Goal: Task Accomplishment & Management: Use online tool/utility

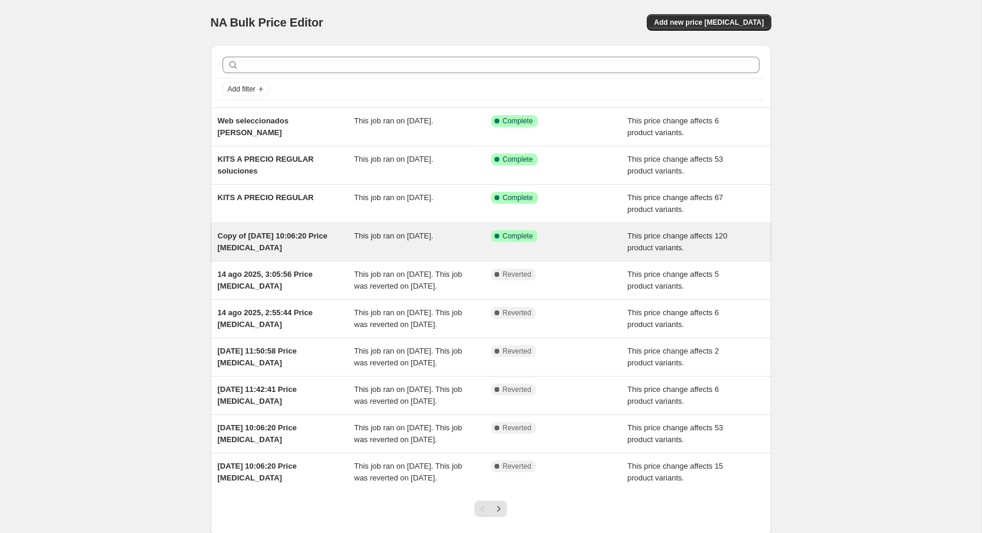
click at [301, 245] on div "Copy of [DATE] 10:06:20 Price [MEDICAL_DATA]" at bounding box center [286, 242] width 137 height 24
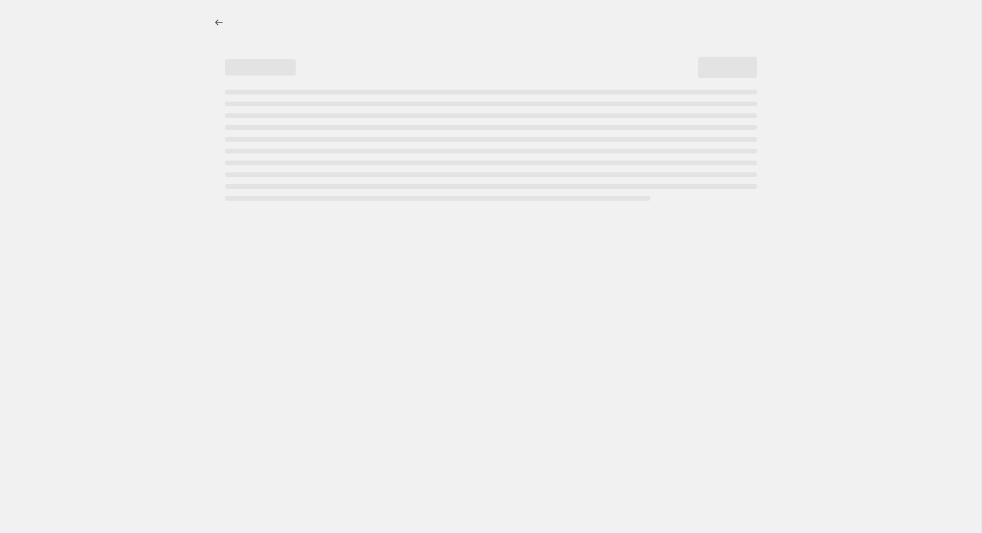
select select "ecap"
select select "no_change"
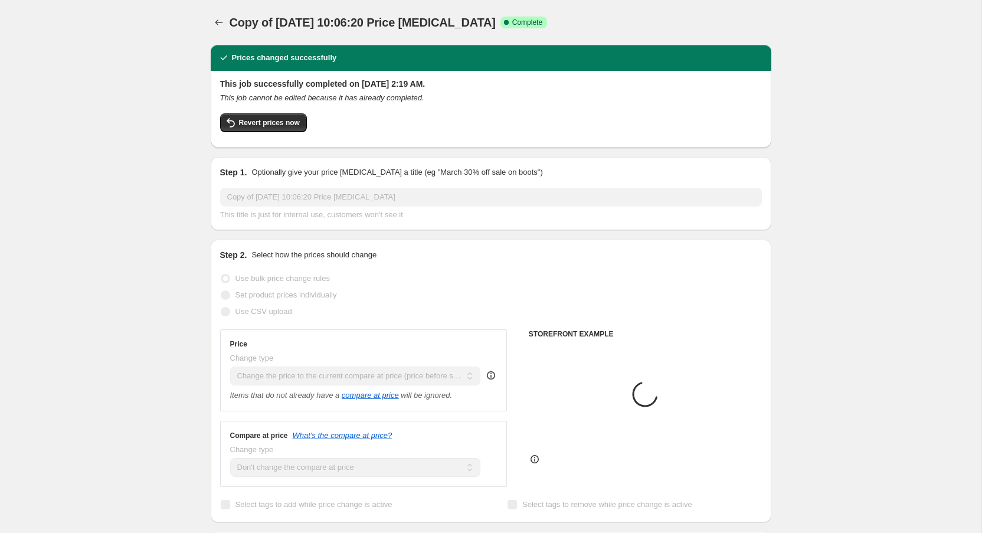
select select "collection"
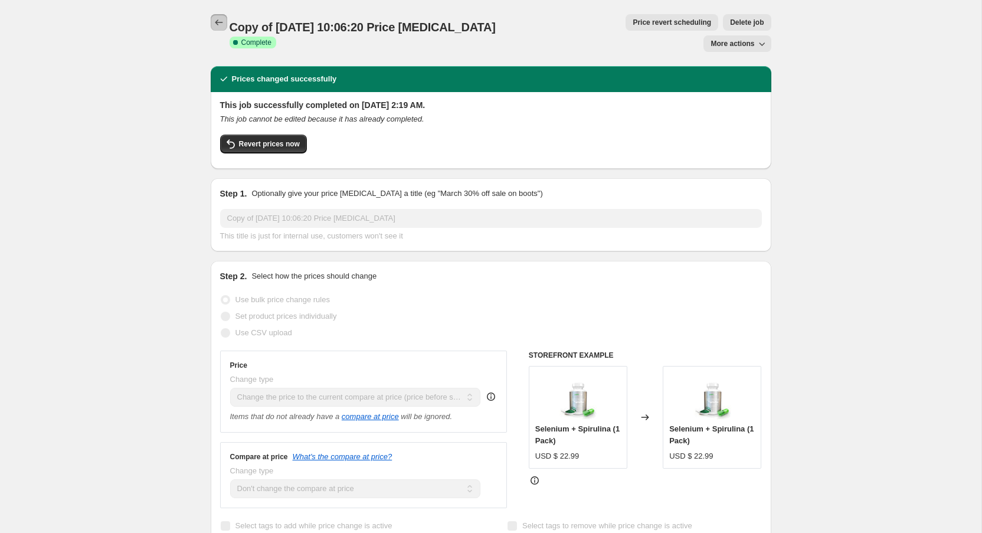
click at [217, 24] on icon "Price change jobs" at bounding box center [219, 23] width 12 height 12
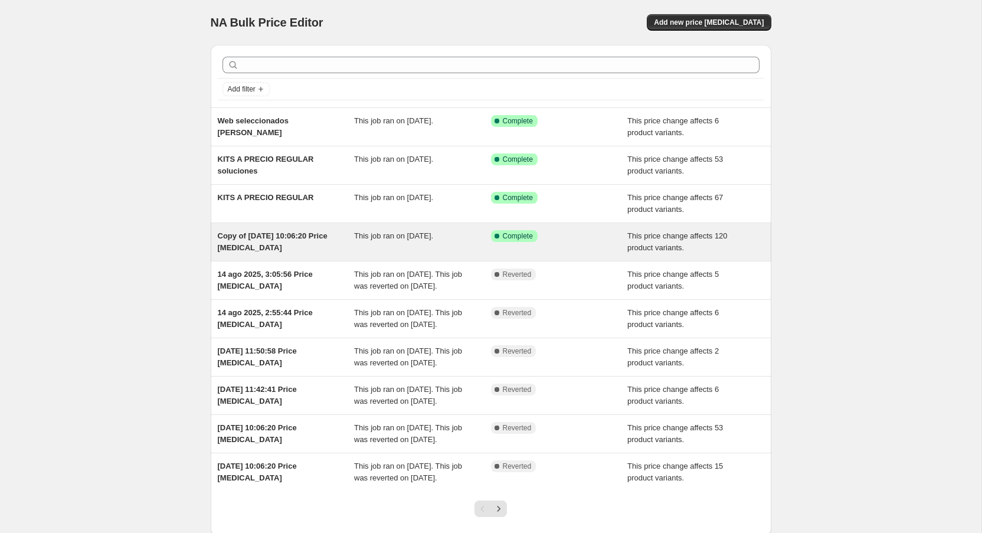
click at [332, 235] on div "Copy of [DATE] 10:06:20 Price [MEDICAL_DATA]" at bounding box center [286, 242] width 137 height 24
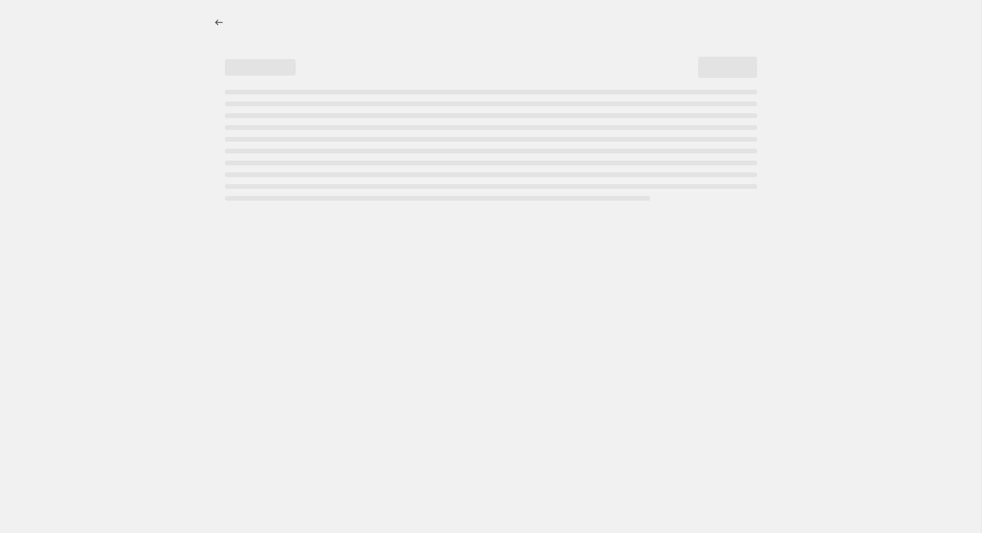
select select "ecap"
select select "no_change"
select select "collection"
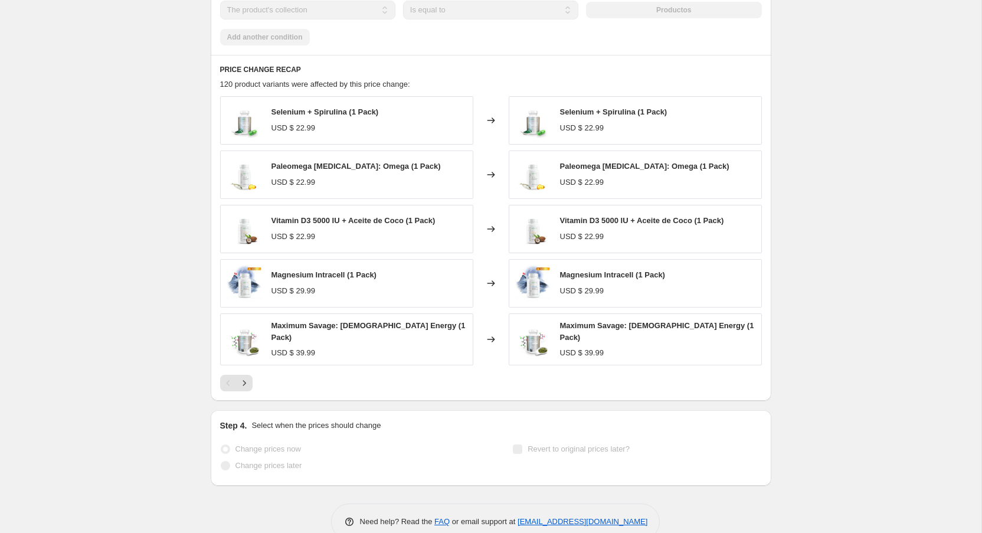
scroll to position [736, 0]
click at [250, 374] on button "Next" at bounding box center [244, 382] width 17 height 17
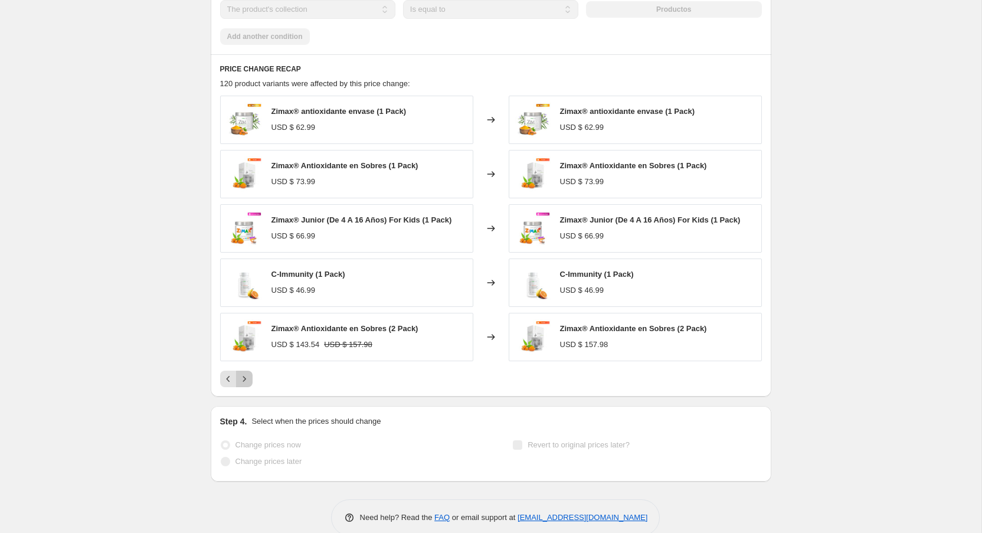
click at [250, 373] on icon "Next" at bounding box center [245, 379] width 12 height 12
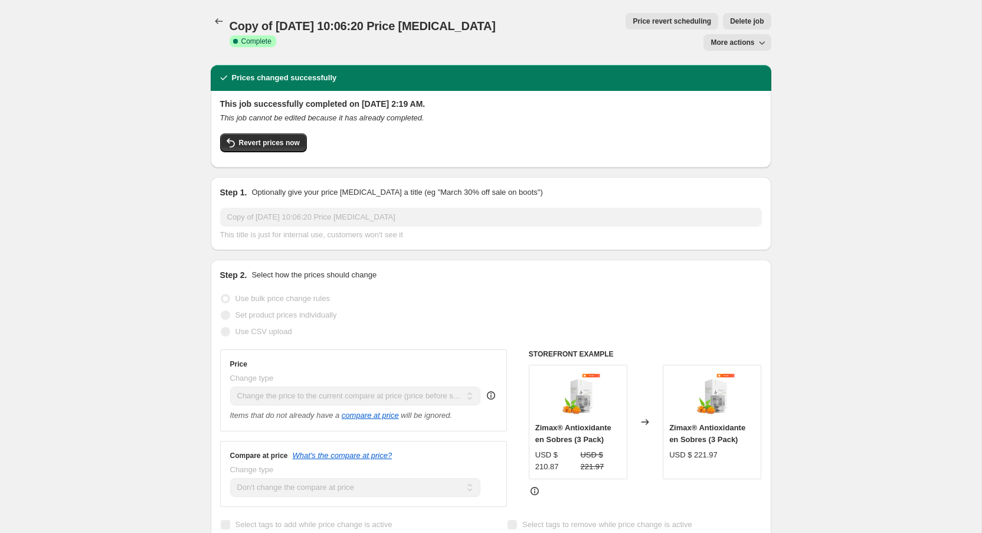
scroll to position [0, 0]
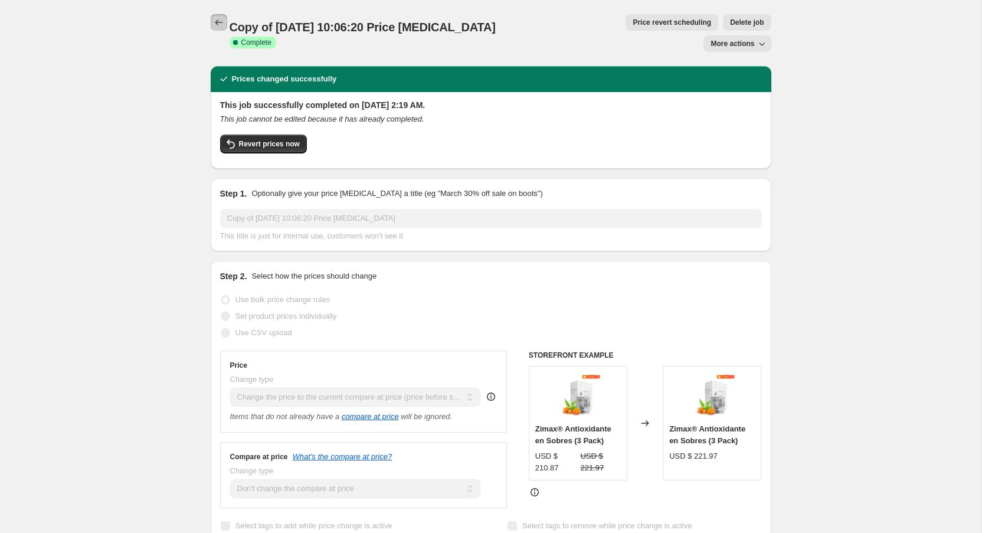
click at [226, 21] on button "Price change jobs" at bounding box center [219, 22] width 17 height 17
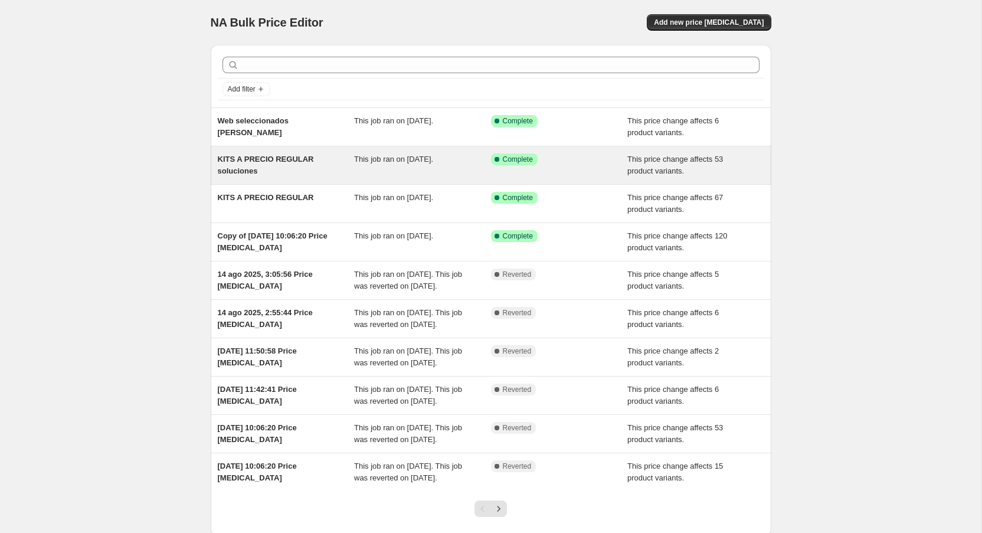
click at [324, 159] on div "KITS A PRECIO REGULAR soluciones" at bounding box center [286, 165] width 137 height 24
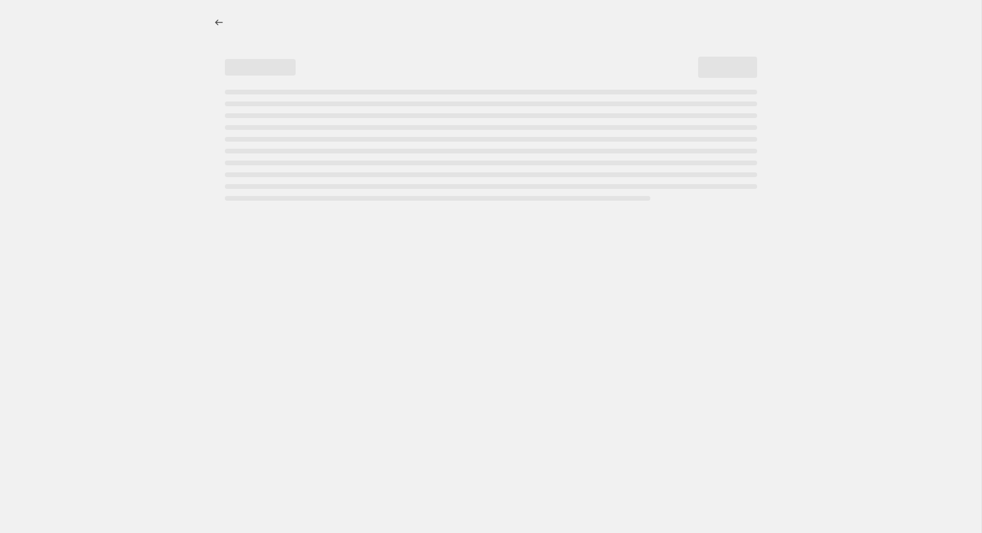
select select "ecap"
select select "no_change"
select select "collection"
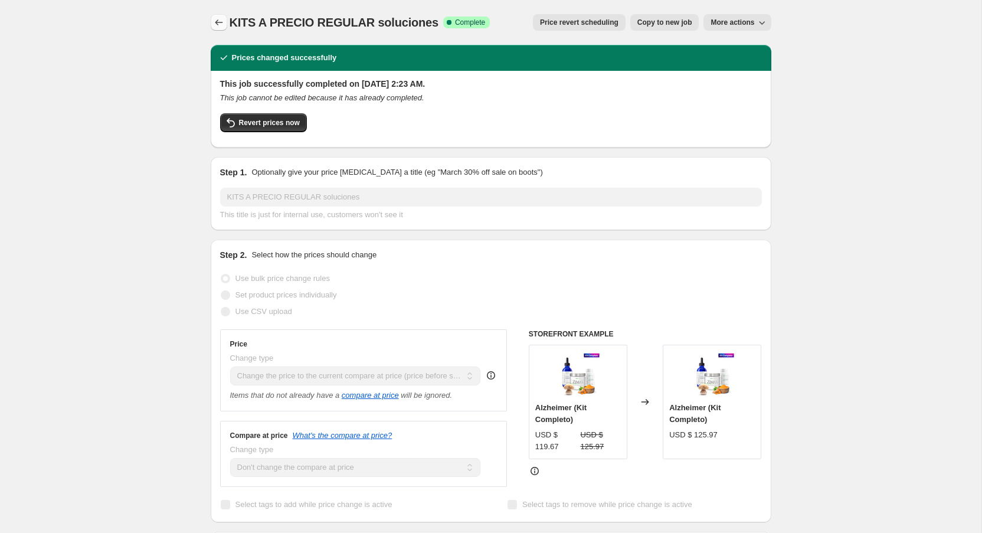
click at [214, 15] on button "Price change jobs" at bounding box center [219, 22] width 17 height 17
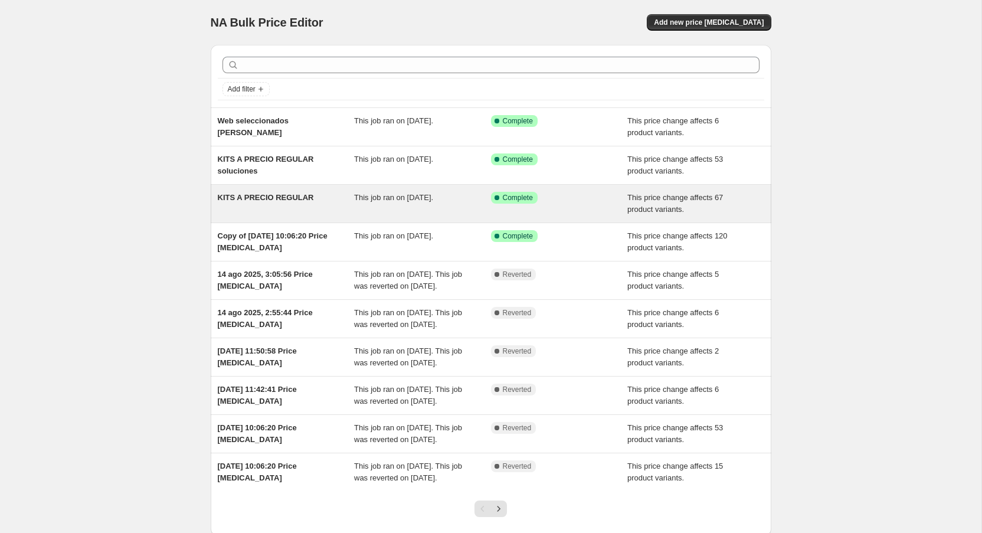
click at [325, 208] on div "KITS A PRECIO REGULAR" at bounding box center [286, 204] width 137 height 24
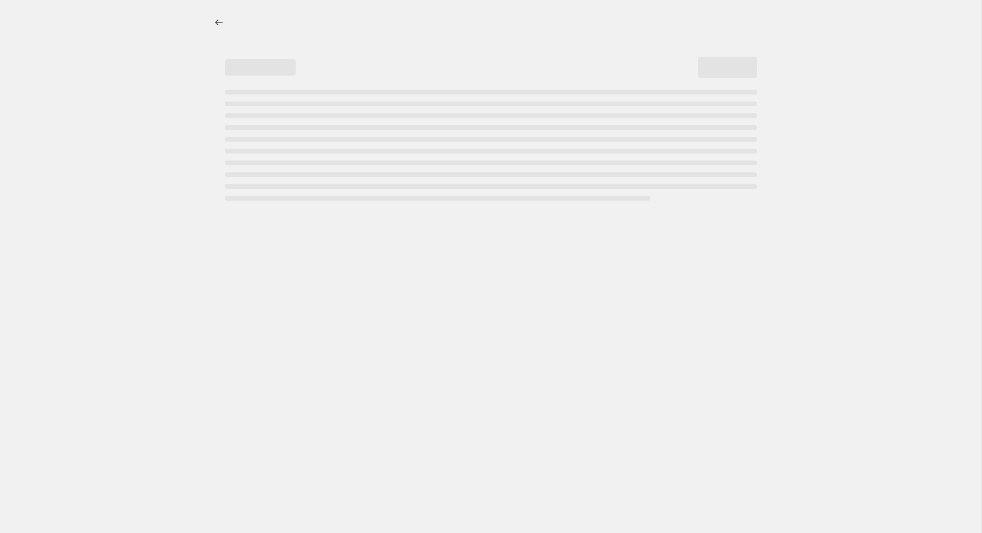
select select "ecap"
select select "no_change"
select select "collection"
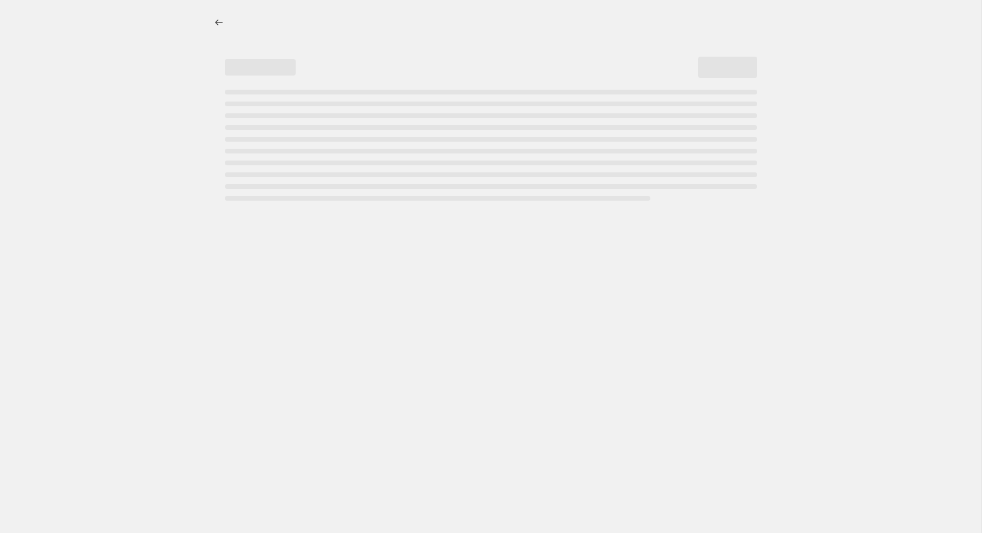
select select "collection"
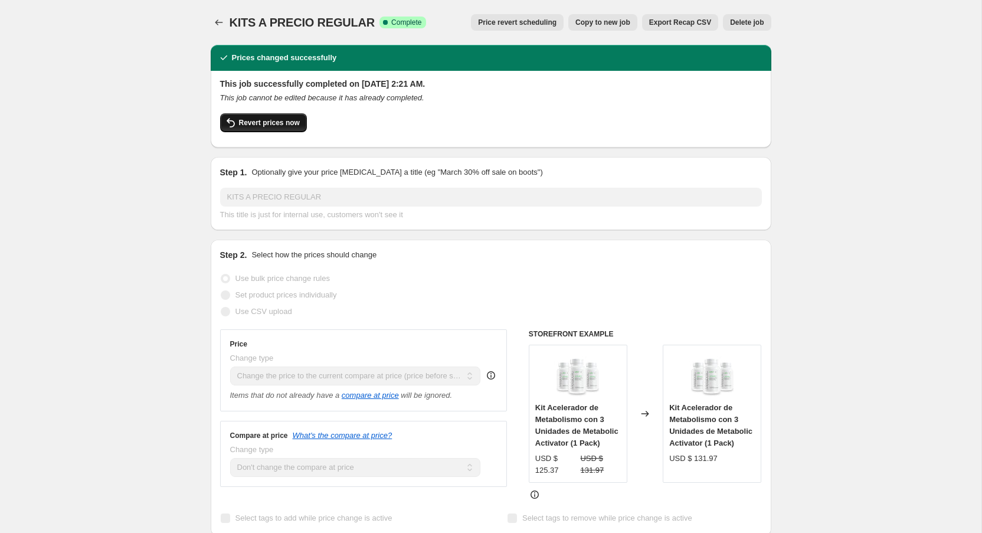
click at [282, 122] on span "Revert prices now" at bounding box center [269, 122] width 61 height 9
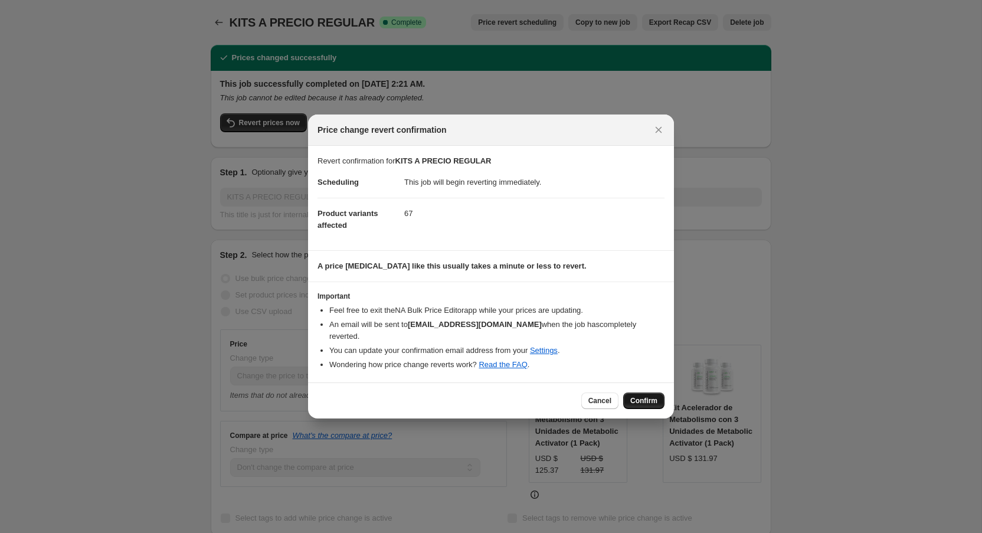
click at [658, 399] on button "Confirm" at bounding box center [643, 401] width 41 height 17
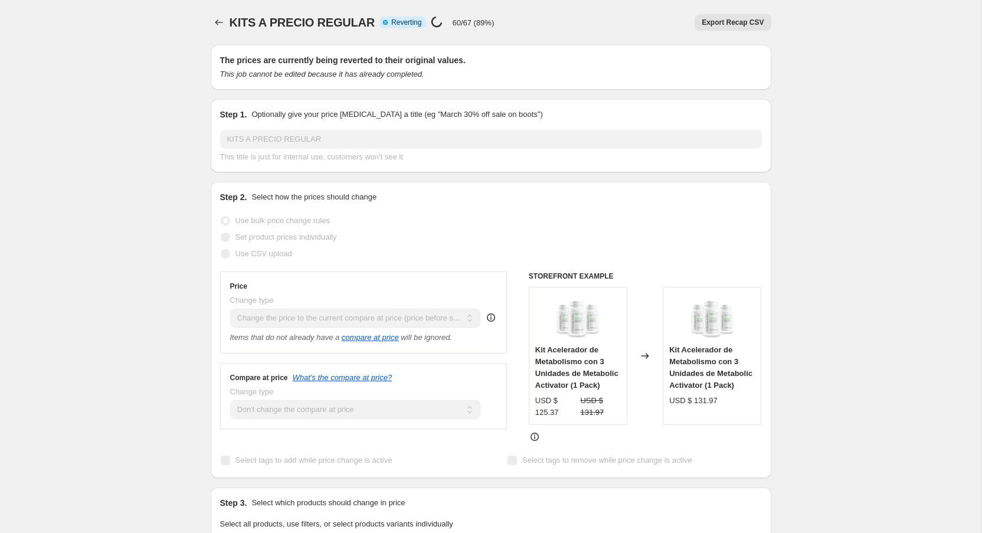
select select "ecap"
select select "no_change"
select select "collection"
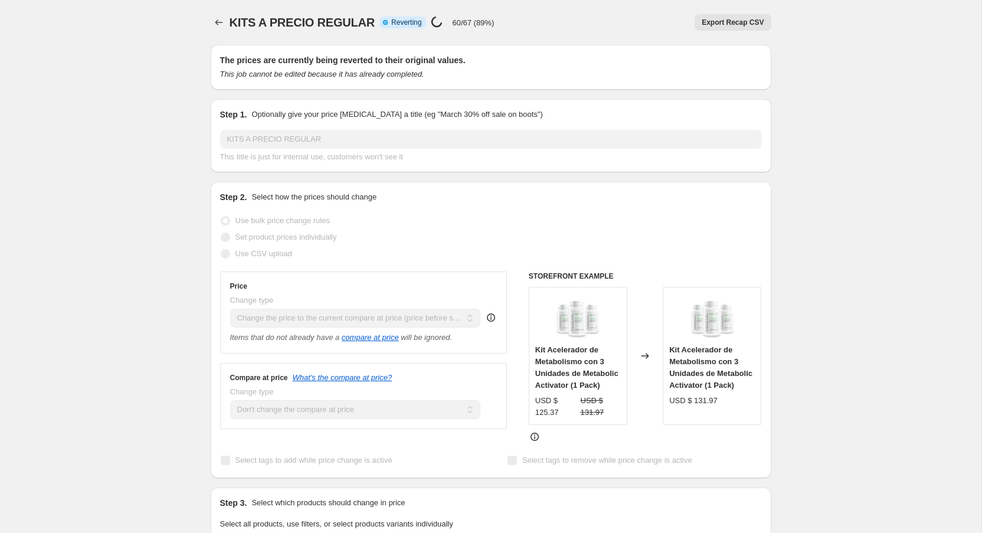
select select "collection"
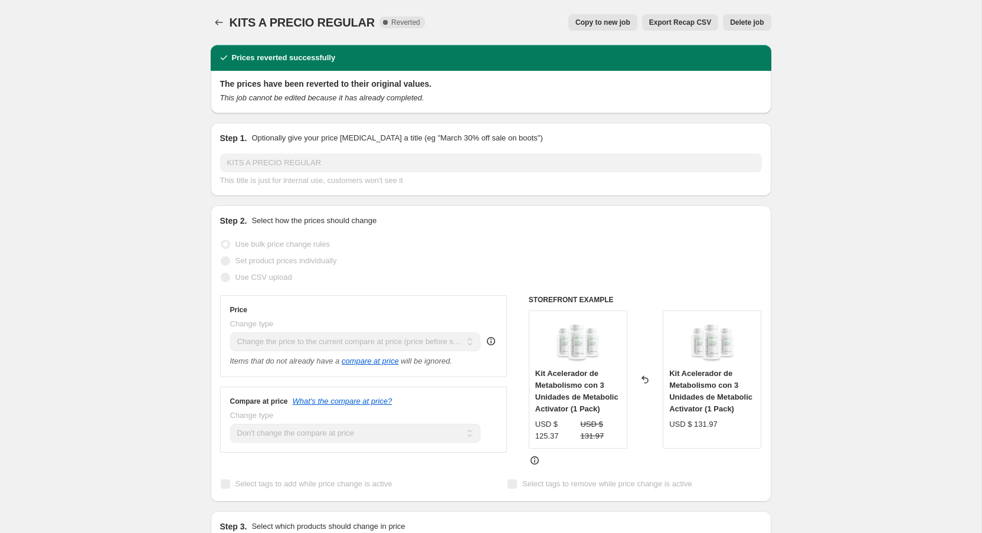
click at [618, 21] on span "Copy to new job" at bounding box center [603, 22] width 55 height 9
select select "ecap"
select select "no_change"
select select "collection"
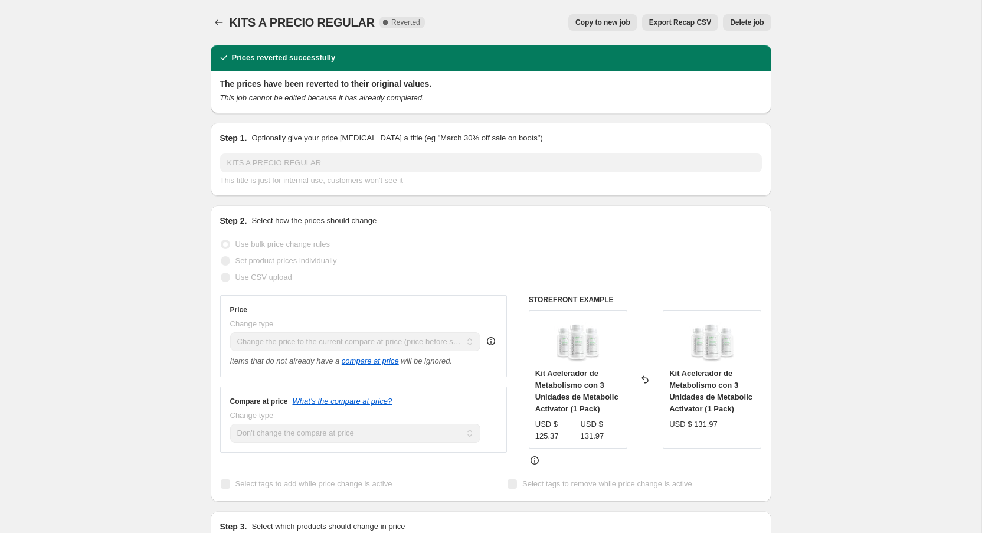
select select "collection"
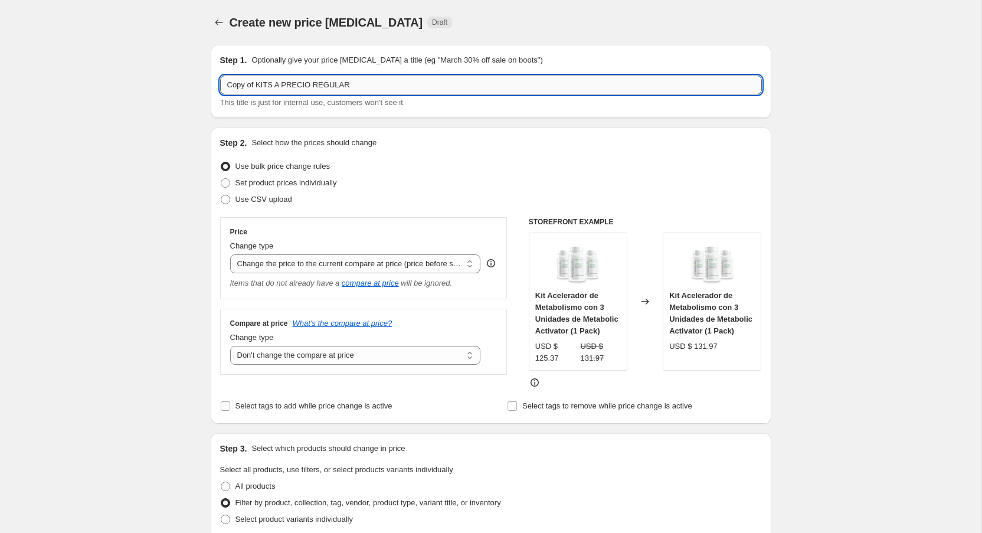
drag, startPoint x: 254, startPoint y: 87, endPoint x: 230, endPoint y: 87, distance: 24.2
click at [230, 87] on input "Copy of KITS A PRECIO REGULAR" at bounding box center [491, 85] width 542 height 19
drag, startPoint x: 257, startPoint y: 87, endPoint x: 247, endPoint y: 93, distance: 10.8
click at [228, 87] on input "Copy of KITS A PRECIO REGULAR" at bounding box center [491, 85] width 542 height 19
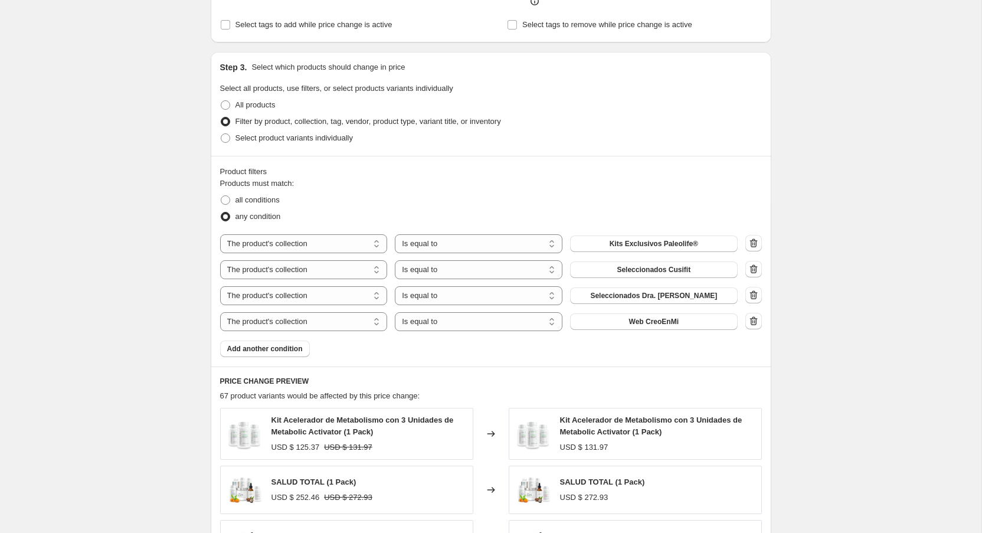
scroll to position [383, 0]
type input "KITS A PRECIO REGULAR"
click at [289, 341] on button "Add another condition" at bounding box center [265, 347] width 90 height 17
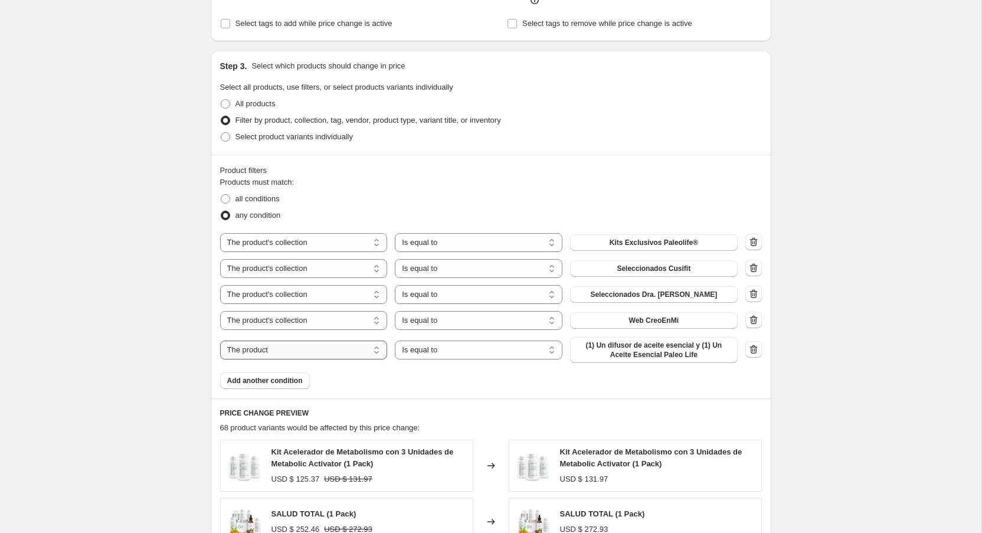
click at [220, 341] on select "The product The product's collection The product's tag The product's vendor The…" at bounding box center [304, 350] width 168 height 19
select select "collection"
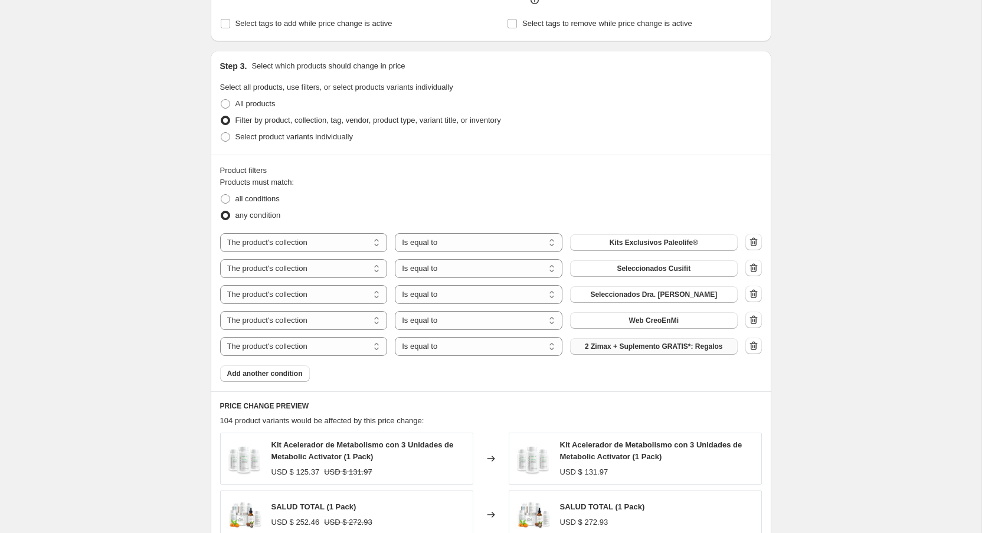
click at [716, 351] on span "2 Zimax + Suplemento GRATIS*: Regalos" at bounding box center [654, 346] width 138 height 9
click at [759, 321] on icon "button" at bounding box center [754, 320] width 12 height 12
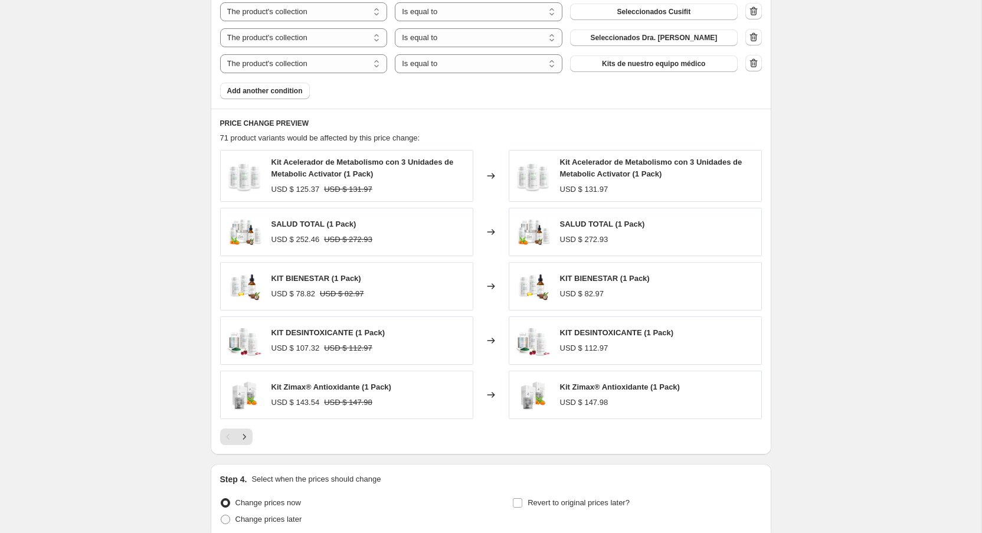
scroll to position [744, 0]
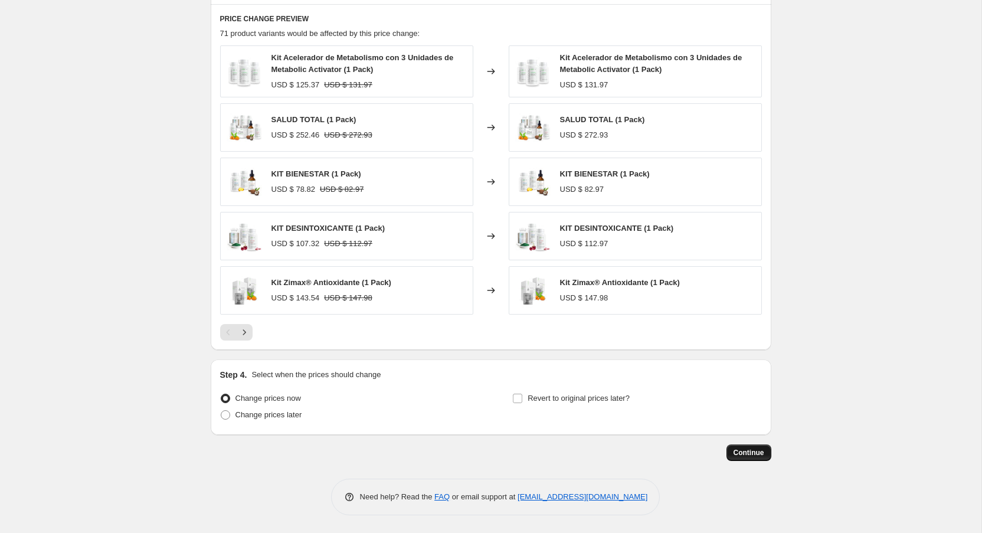
click at [741, 452] on span "Continue" at bounding box center [749, 452] width 31 height 9
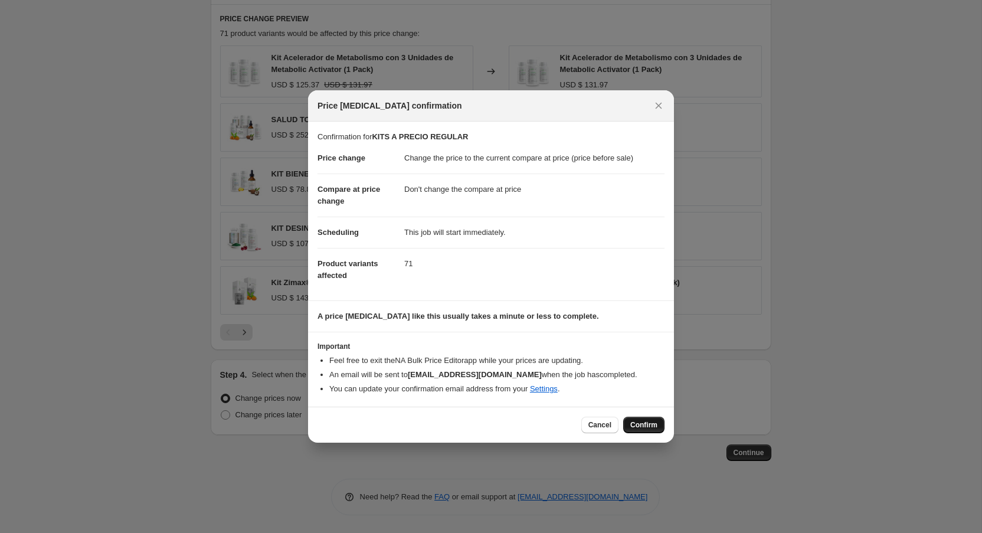
click at [633, 424] on span "Confirm" at bounding box center [644, 424] width 27 height 9
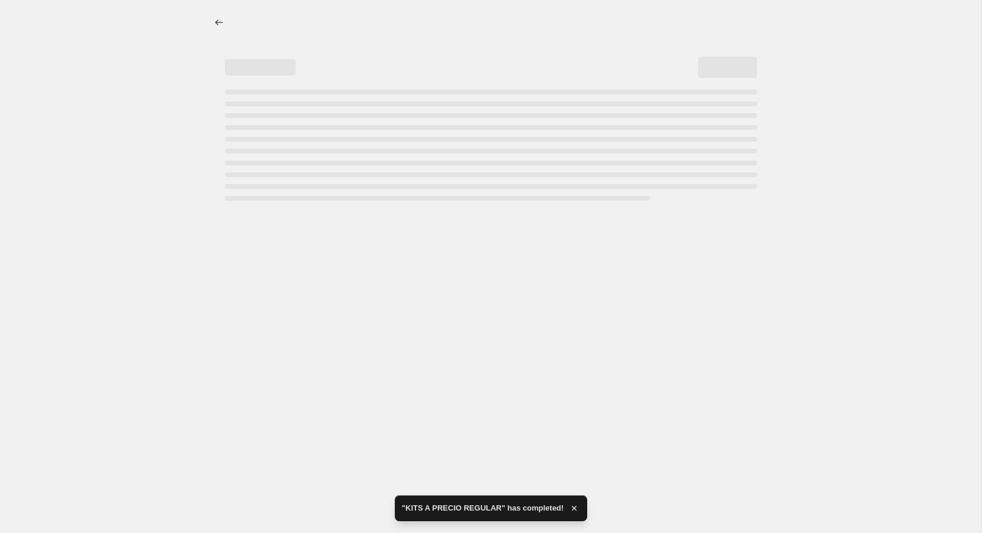
select select "ecap"
select select "no_change"
select select "collection"
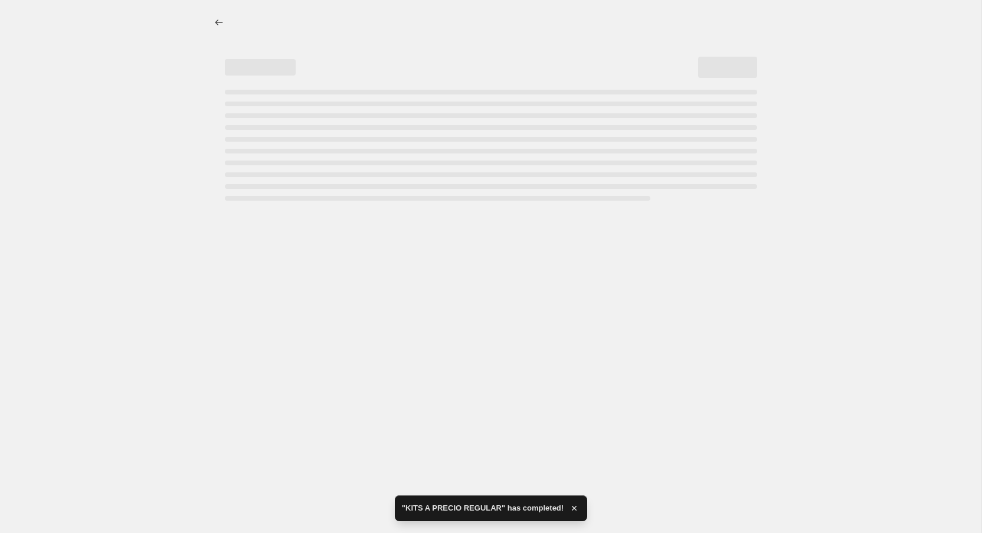
select select "collection"
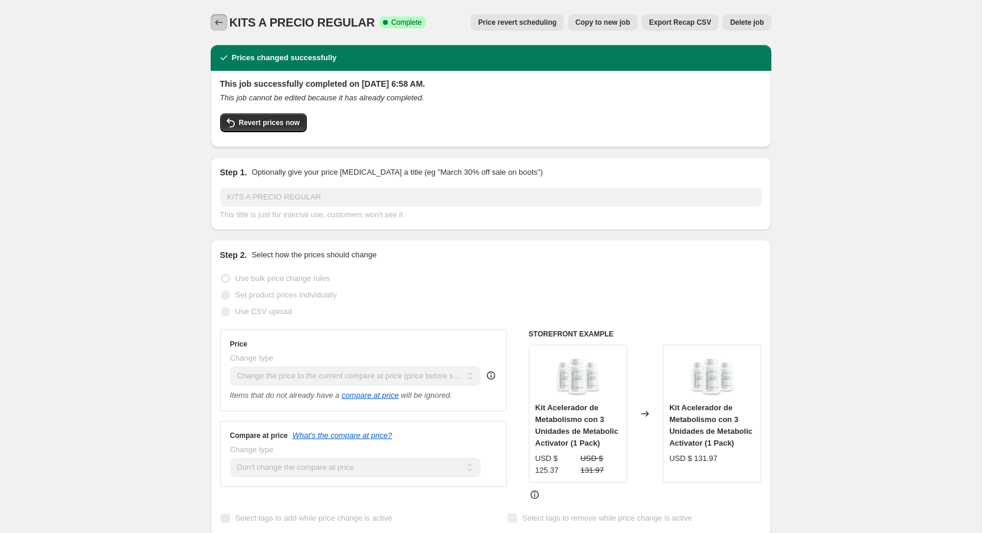
click at [220, 23] on icon "Price change jobs" at bounding box center [219, 23] width 12 height 12
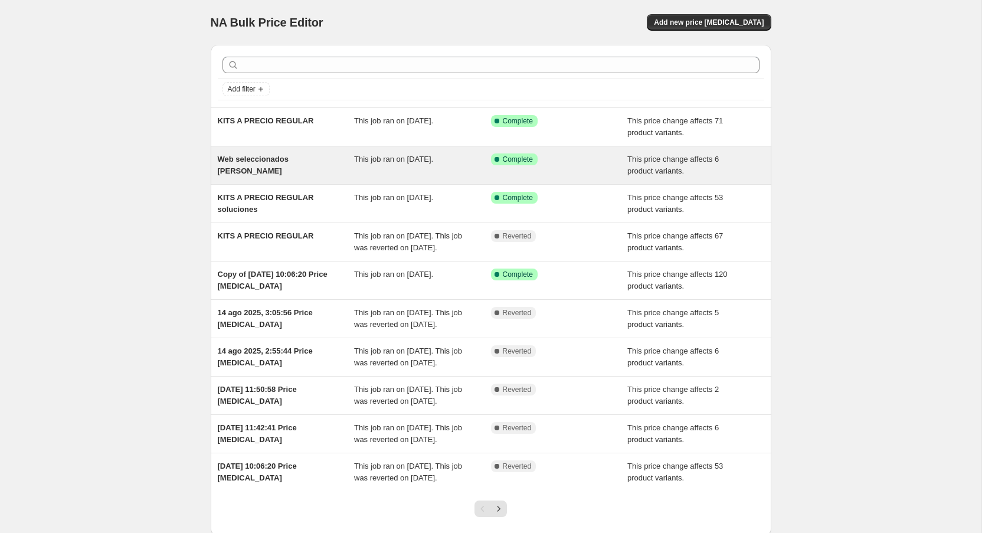
click at [288, 166] on div "Web seleccionados [PERSON_NAME]" at bounding box center [286, 165] width 137 height 24
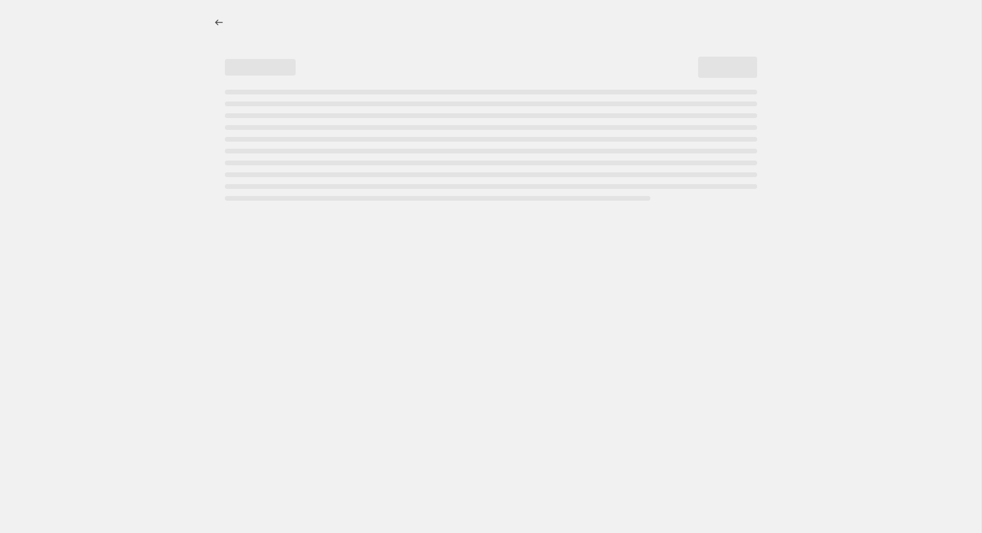
select select "ecap"
select select "no_change"
select select "collection"
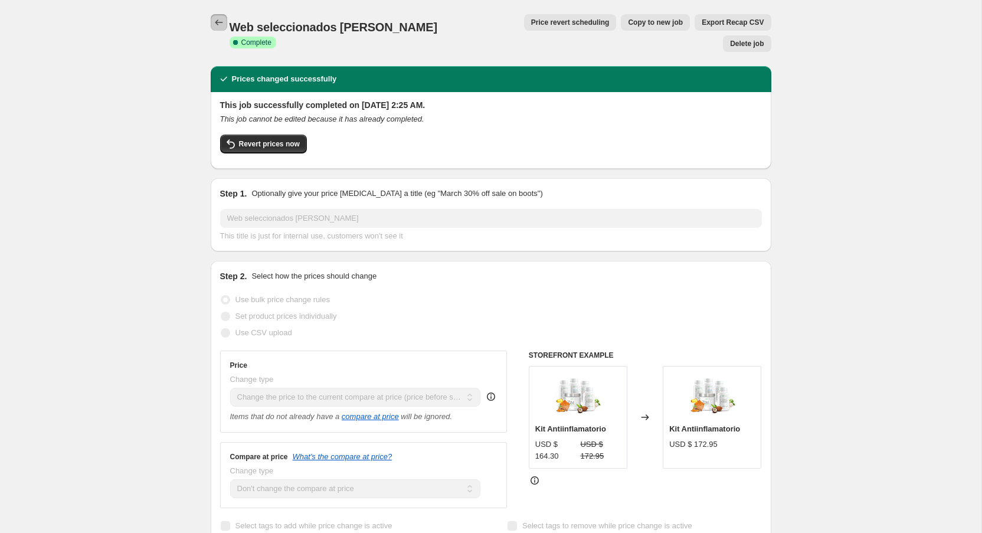
click at [217, 19] on icon "Price change jobs" at bounding box center [219, 23] width 12 height 12
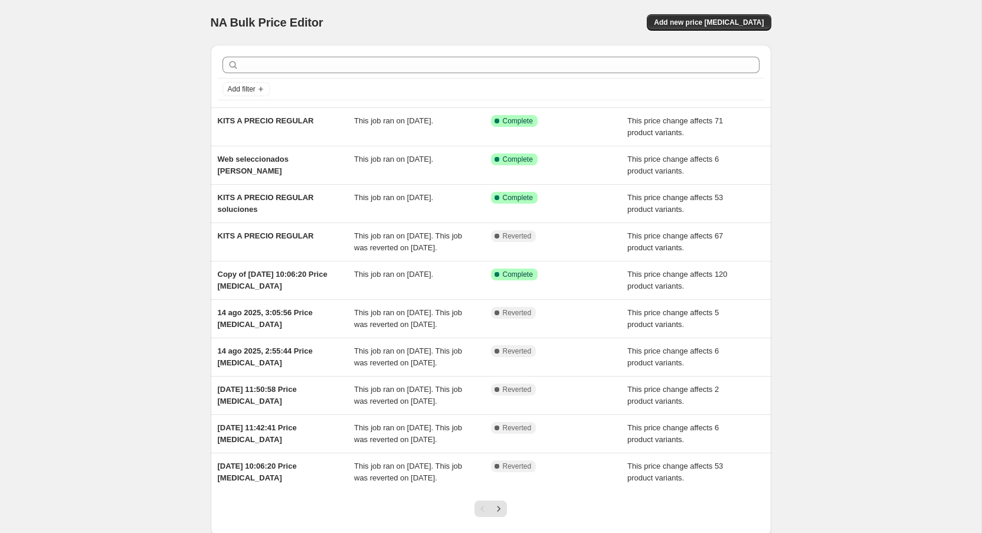
click at [125, 144] on div "NA Bulk Price Editor. This page is ready NA Bulk Price Editor Add new price [ME…" at bounding box center [491, 304] width 982 height 608
